Goal: Information Seeking & Learning: Learn about a topic

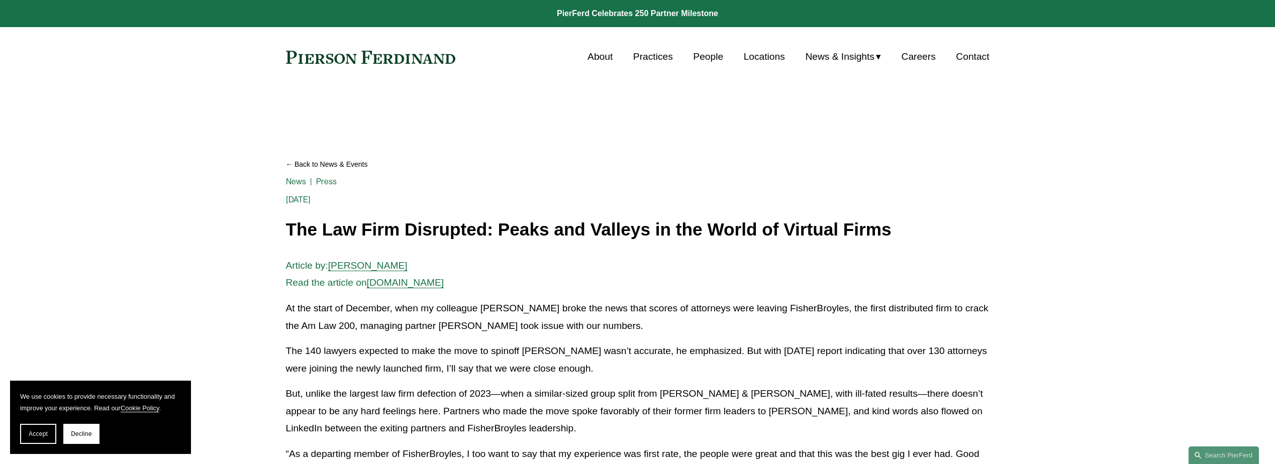
click at [126, 409] on link "Cookie Policy" at bounding box center [140, 409] width 39 height 8
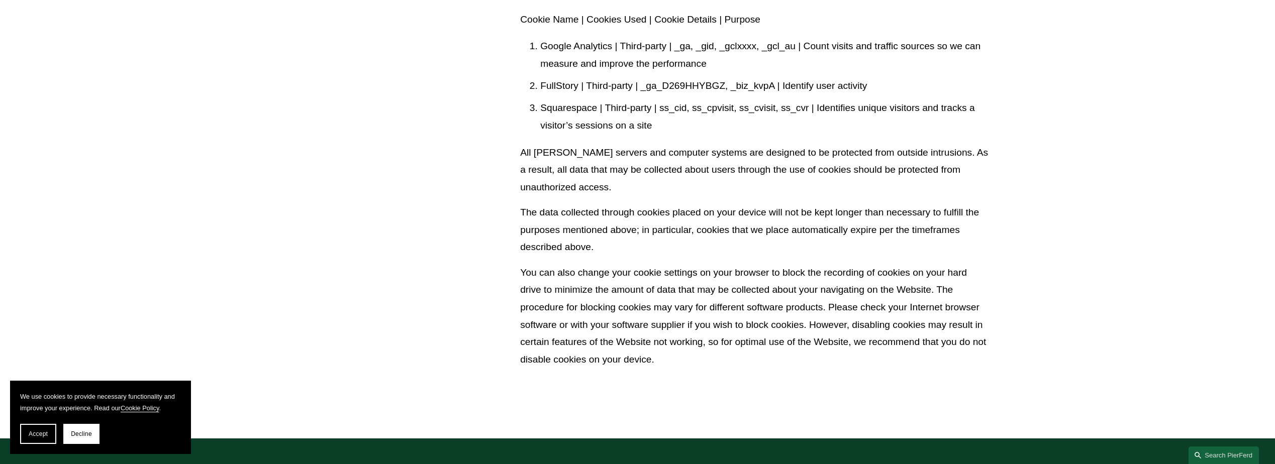
scroll to position [603, 0]
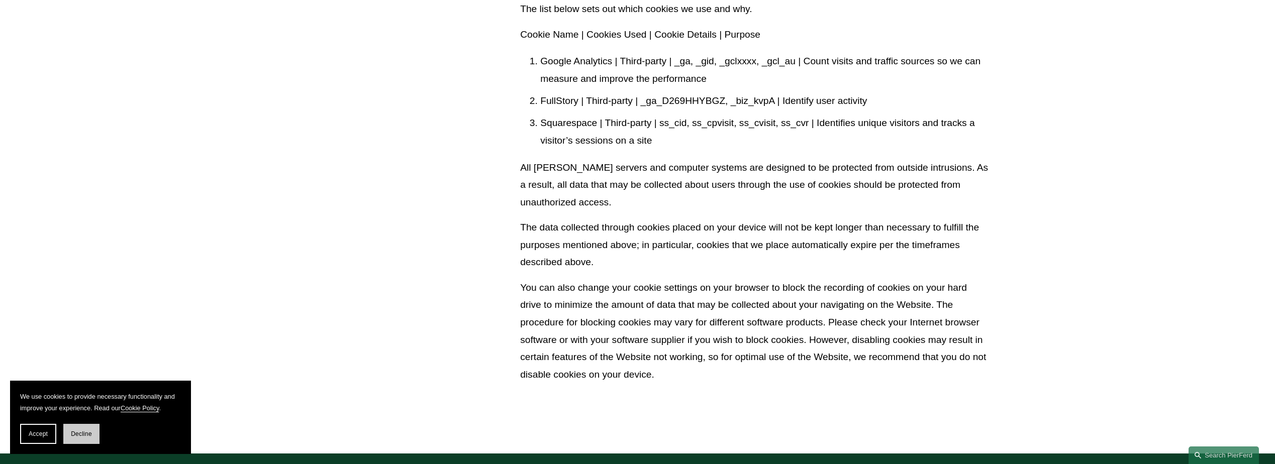
click at [82, 438] on button "Decline" at bounding box center [81, 434] width 36 height 20
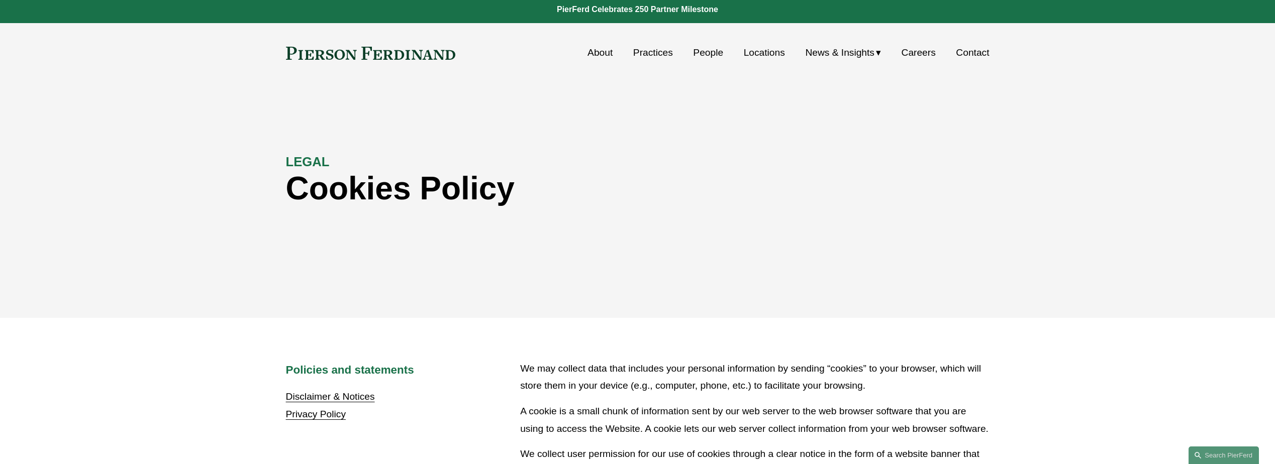
scroll to position [0, 0]
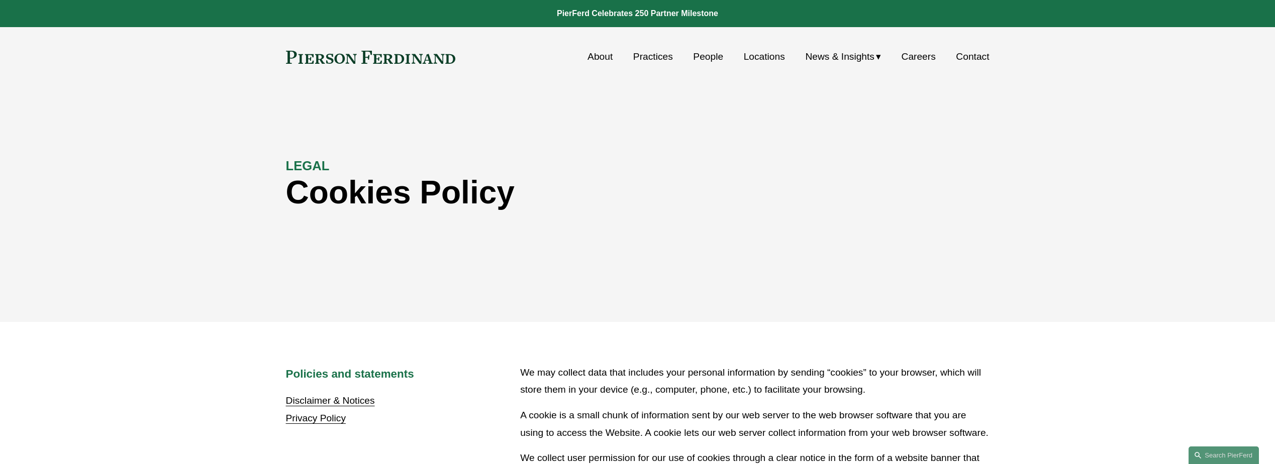
click at [595, 56] on link "About" at bounding box center [600, 56] width 25 height 19
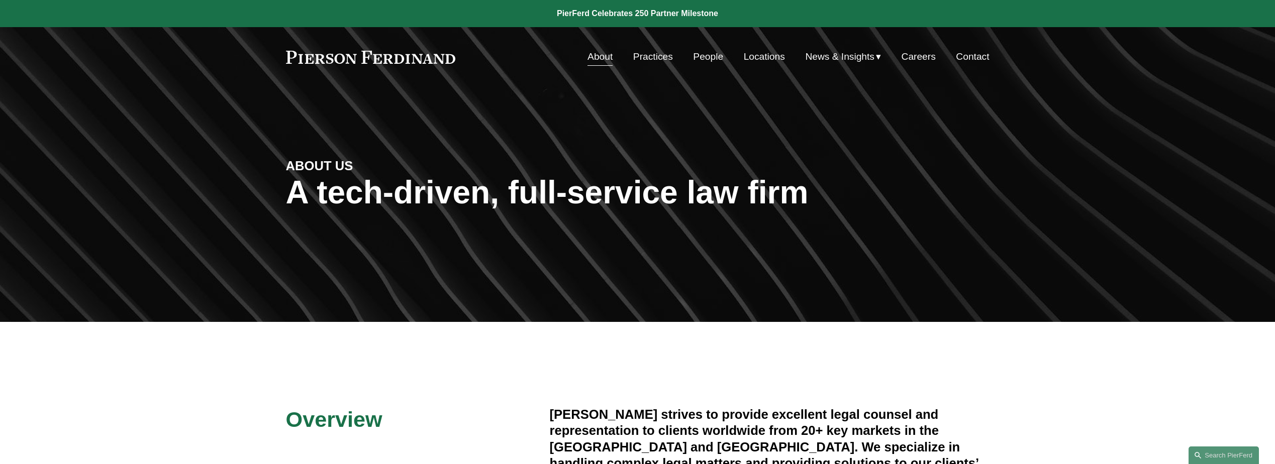
click at [637, 59] on link "Practices" at bounding box center [653, 56] width 40 height 19
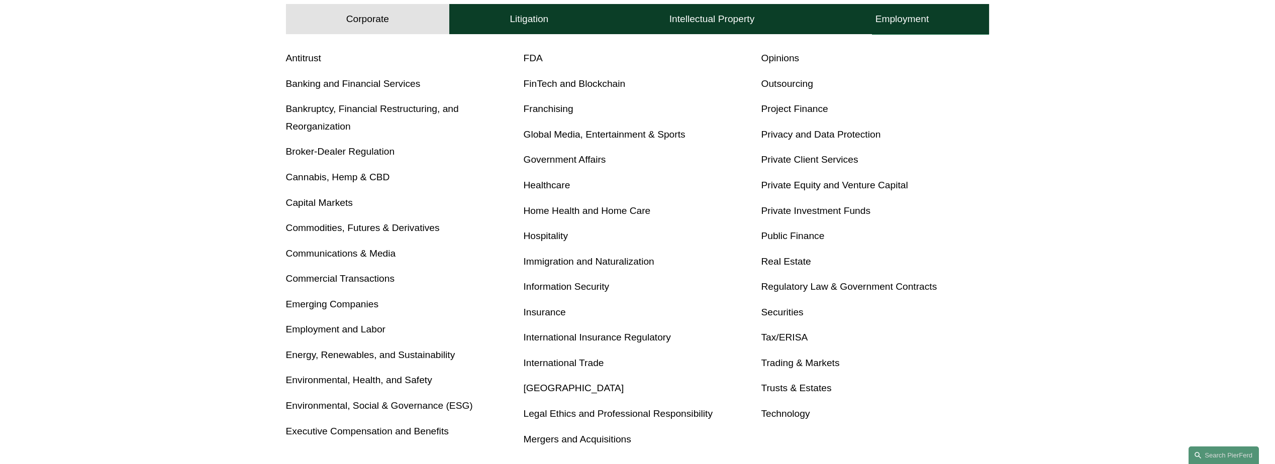
scroll to position [503, 0]
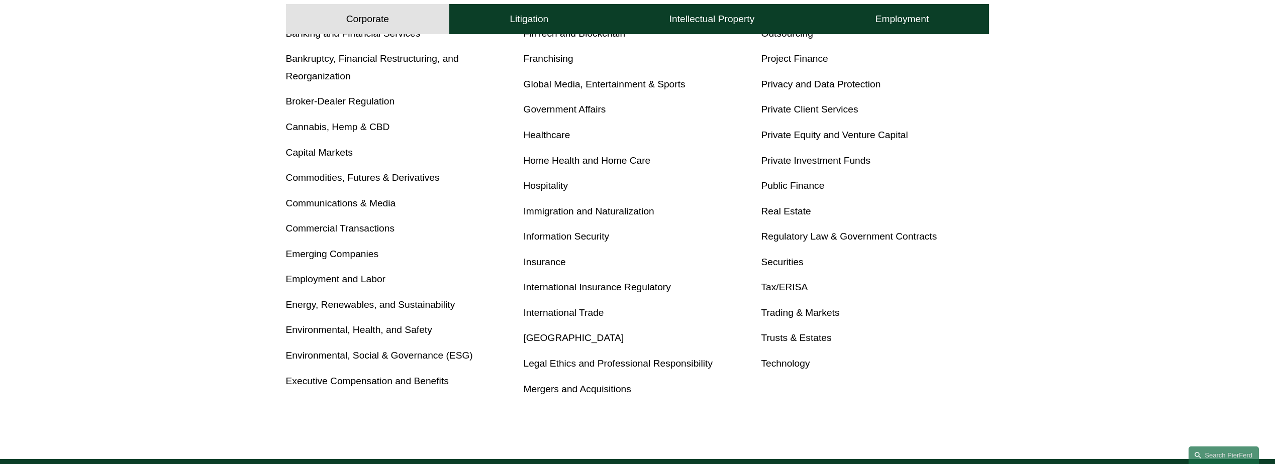
click at [580, 339] on link "[GEOGRAPHIC_DATA]" at bounding box center [574, 338] width 101 height 11
click at [701, 21] on h4 "Intellectual Property" at bounding box center [712, 19] width 85 height 12
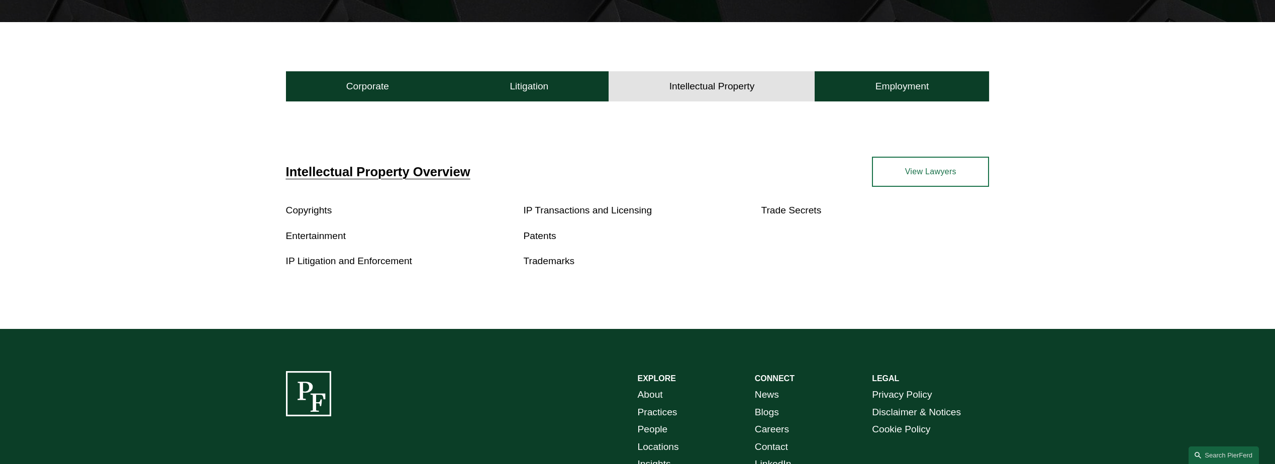
scroll to position [293, 0]
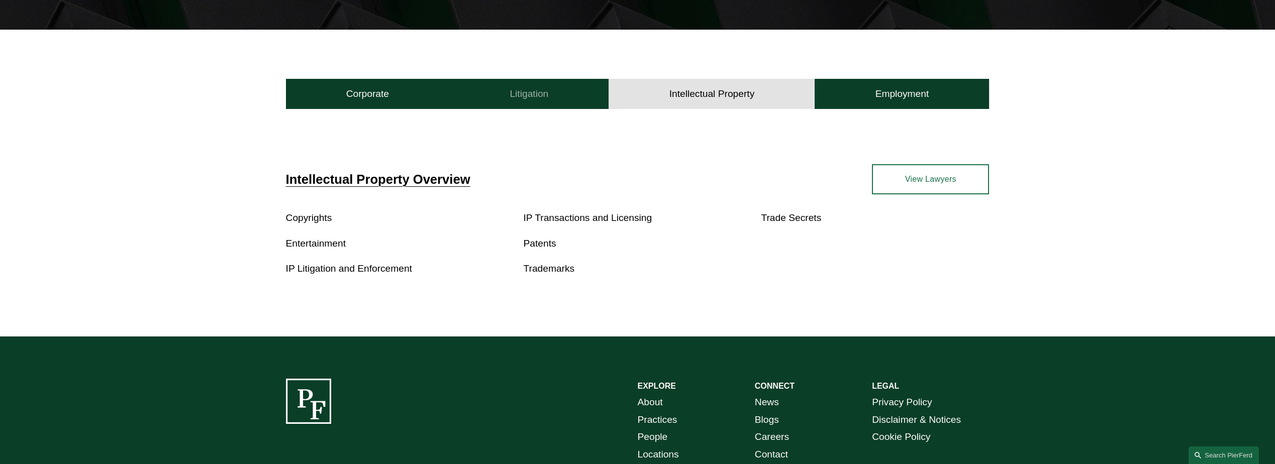
click at [530, 99] on h4 "Litigation" at bounding box center [529, 94] width 39 height 12
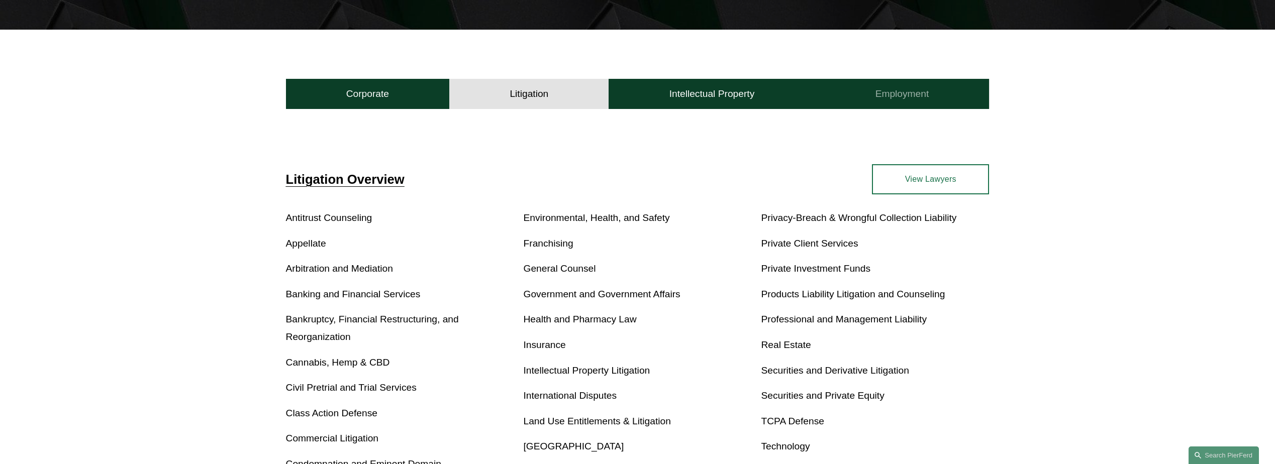
click at [916, 92] on h4 "Employment" at bounding box center [903, 94] width 54 height 12
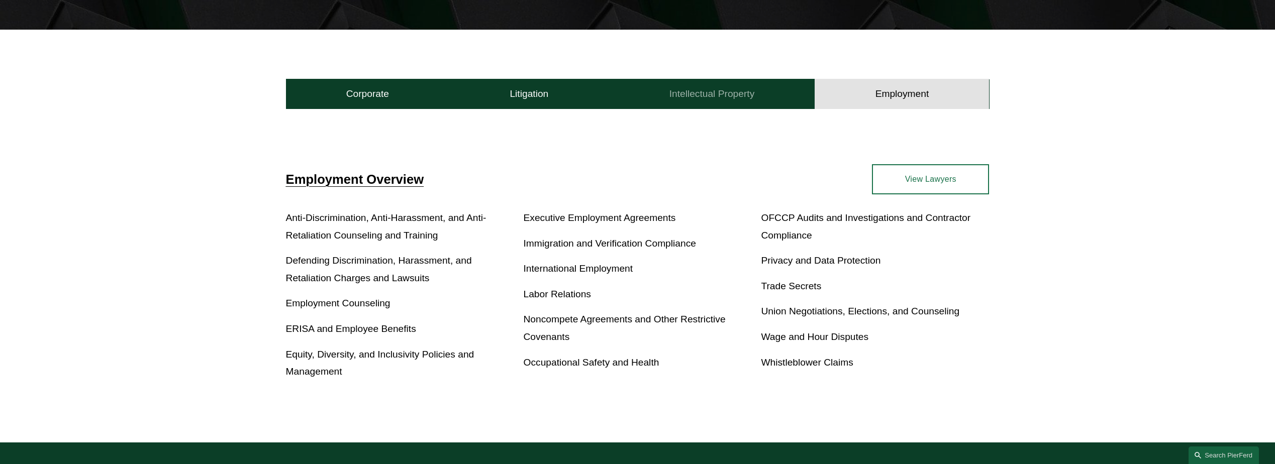
click at [699, 88] on h4 "Intellectual Property" at bounding box center [712, 94] width 85 height 12
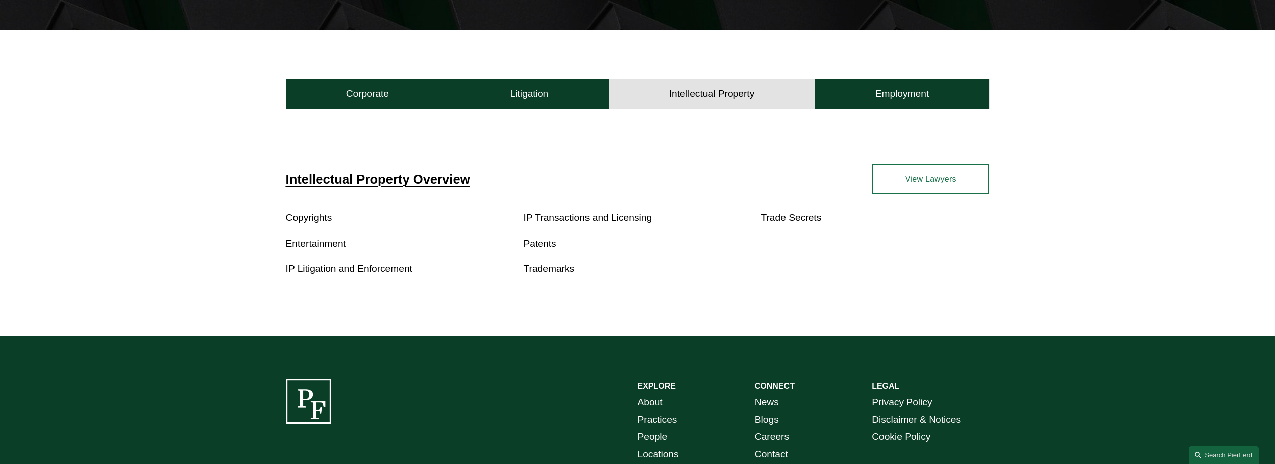
click at [897, 178] on link "View Lawyers" at bounding box center [930, 179] width 117 height 30
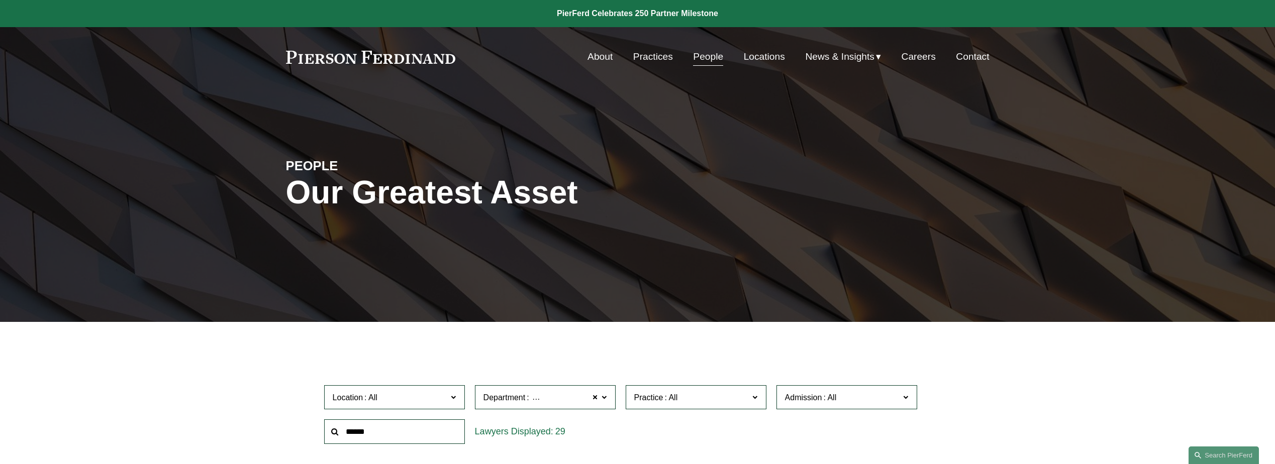
click at [766, 57] on link "Locations" at bounding box center [764, 56] width 41 height 19
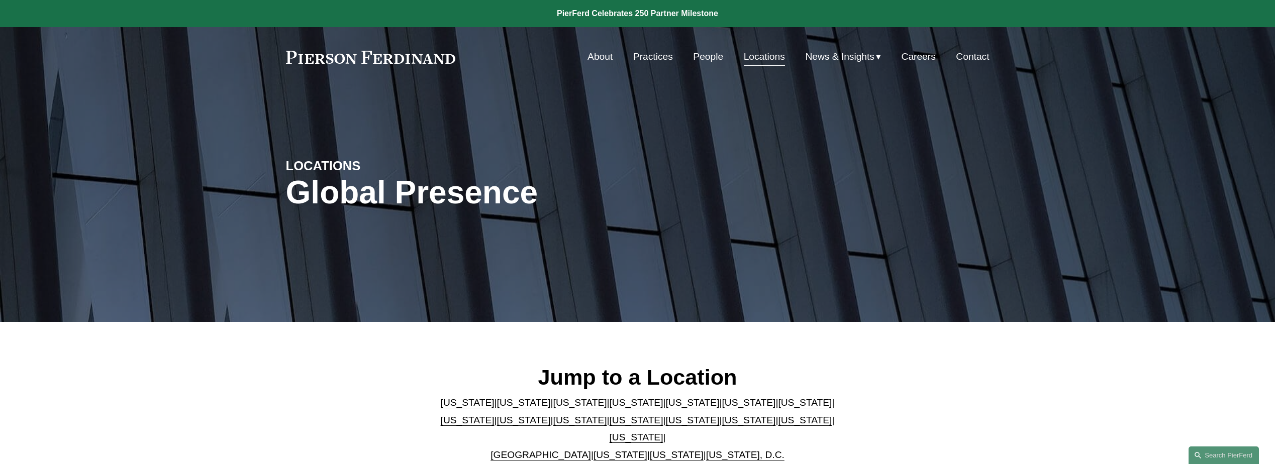
click at [715, 54] on link "People" at bounding box center [708, 56] width 30 height 19
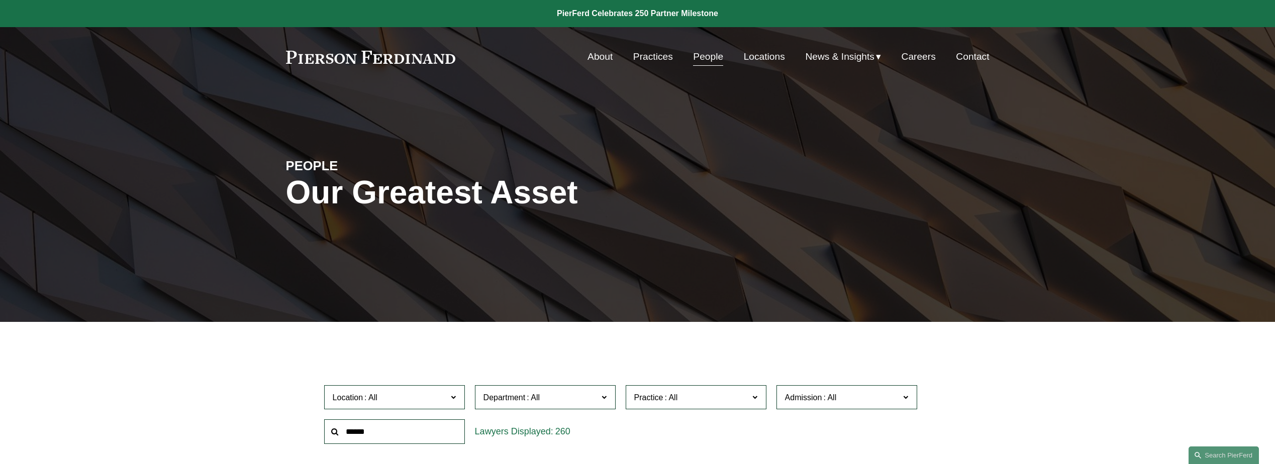
click at [604, 49] on link "About" at bounding box center [600, 56] width 25 height 19
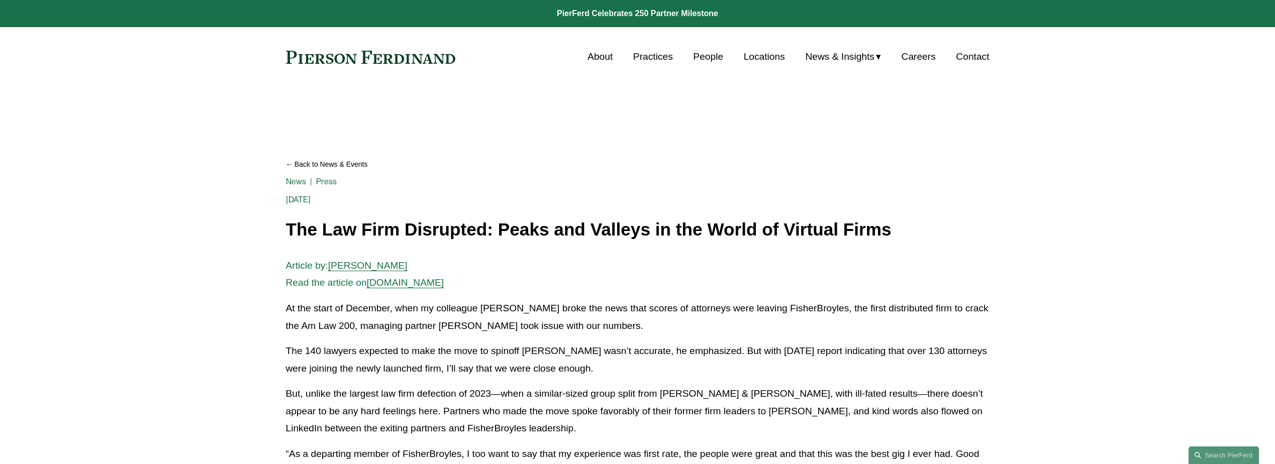
click at [400, 286] on span "[DOMAIN_NAME]" at bounding box center [405, 282] width 77 height 11
